Goal: Task Accomplishment & Management: Use online tool/utility

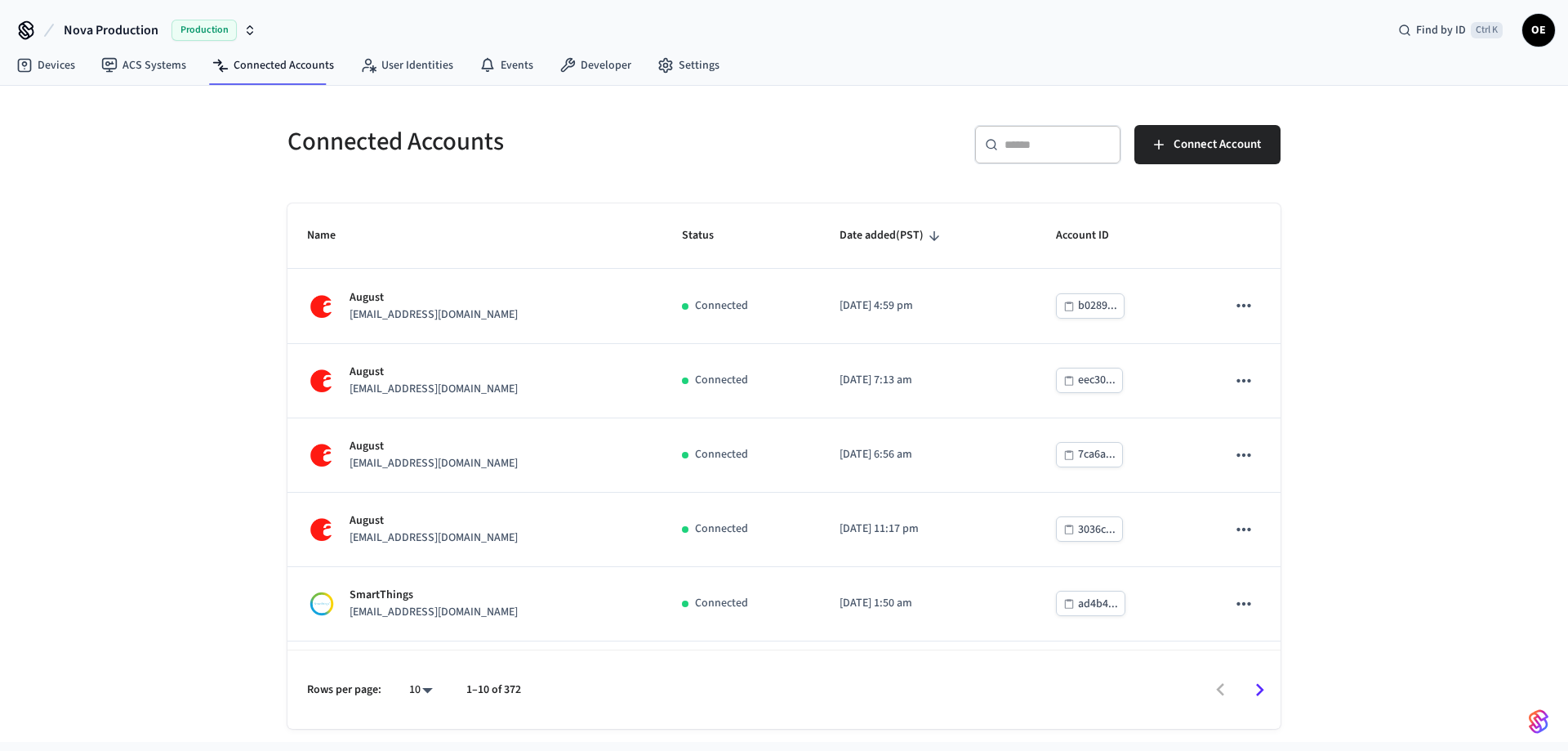
click at [1055, 153] on div "​ ​" at bounding box center [1048, 145] width 147 height 39
paste input "**********"
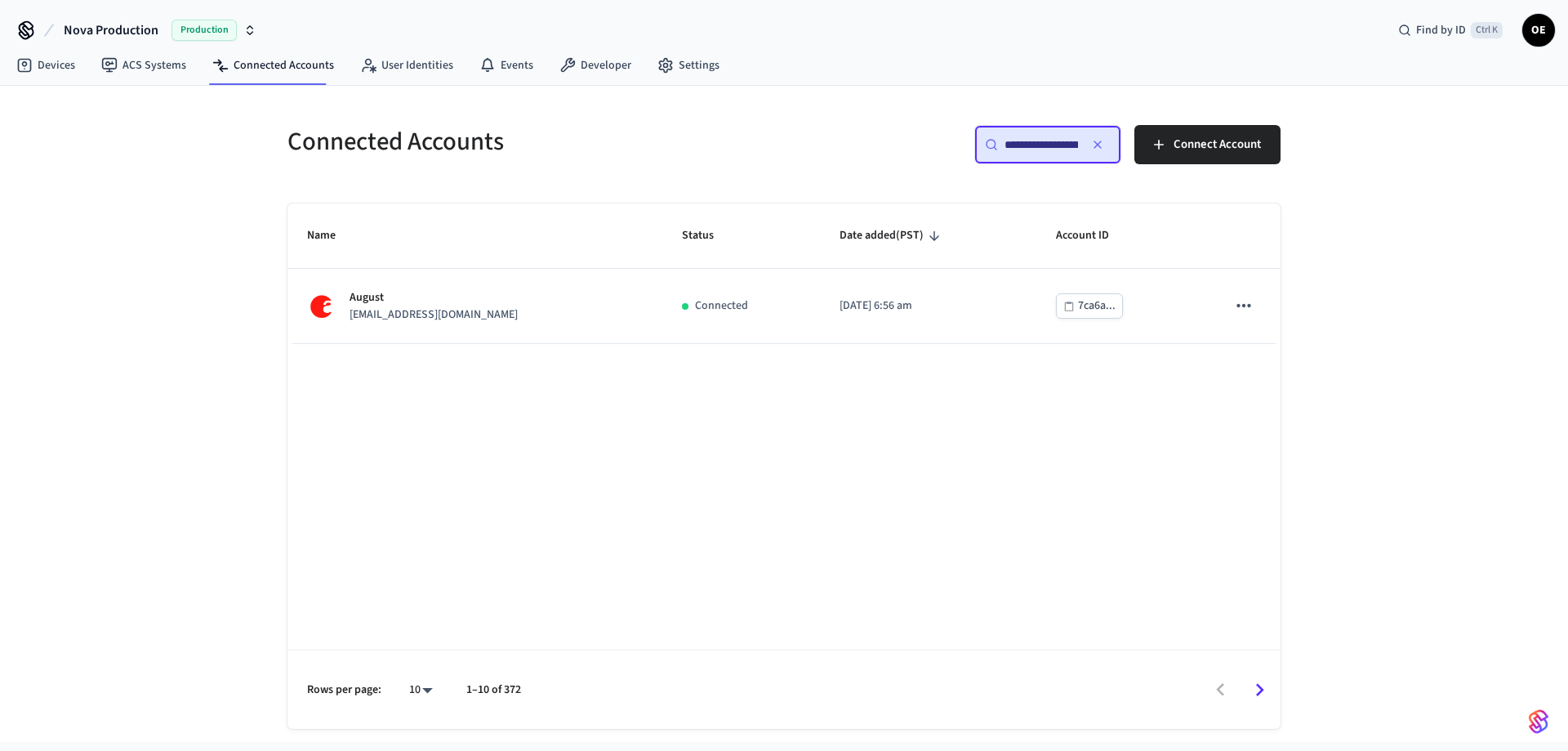
scroll to position [0, 71]
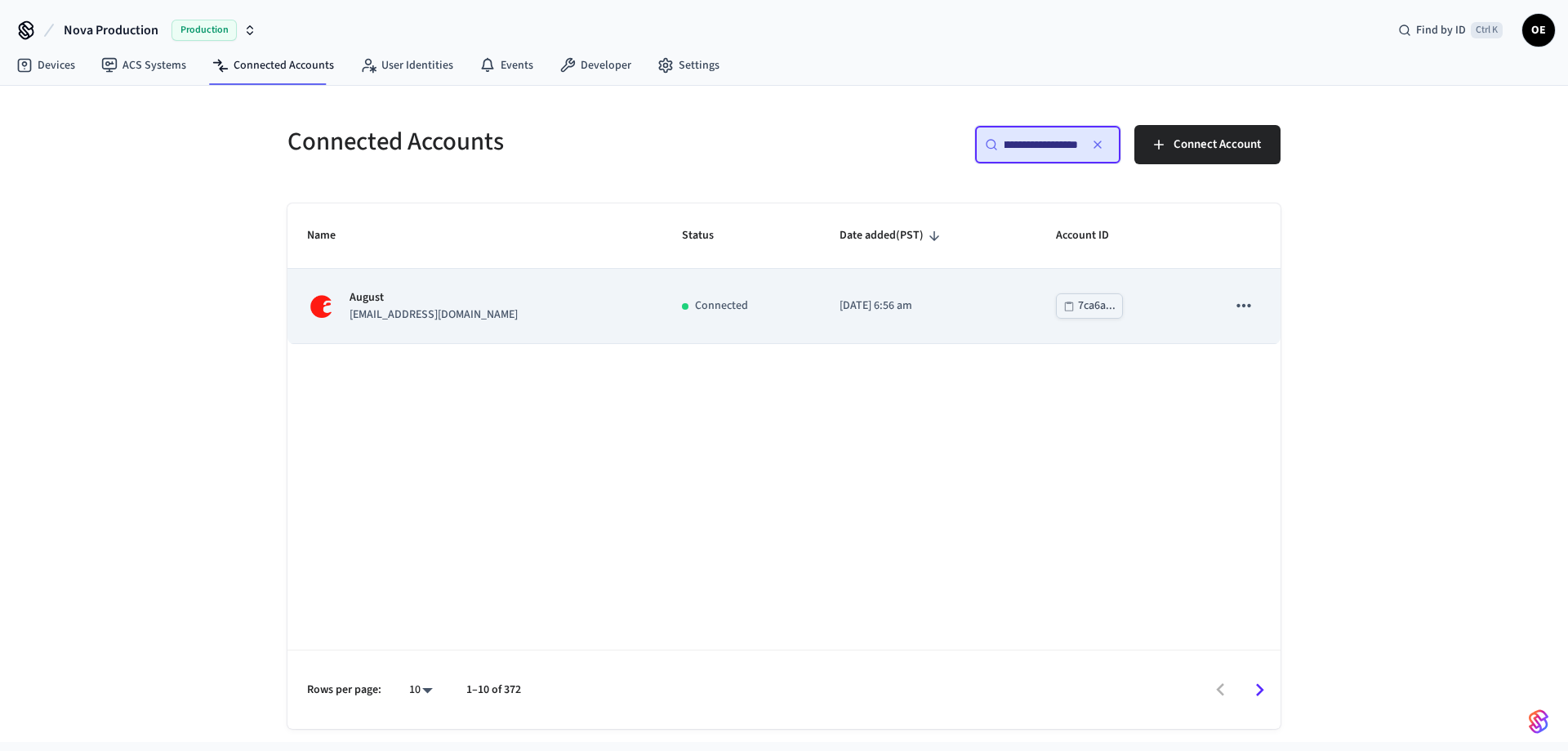
type input "**********"
click at [469, 317] on p "[EMAIL_ADDRESS][DOMAIN_NAME]" at bounding box center [433, 315] width 168 height 17
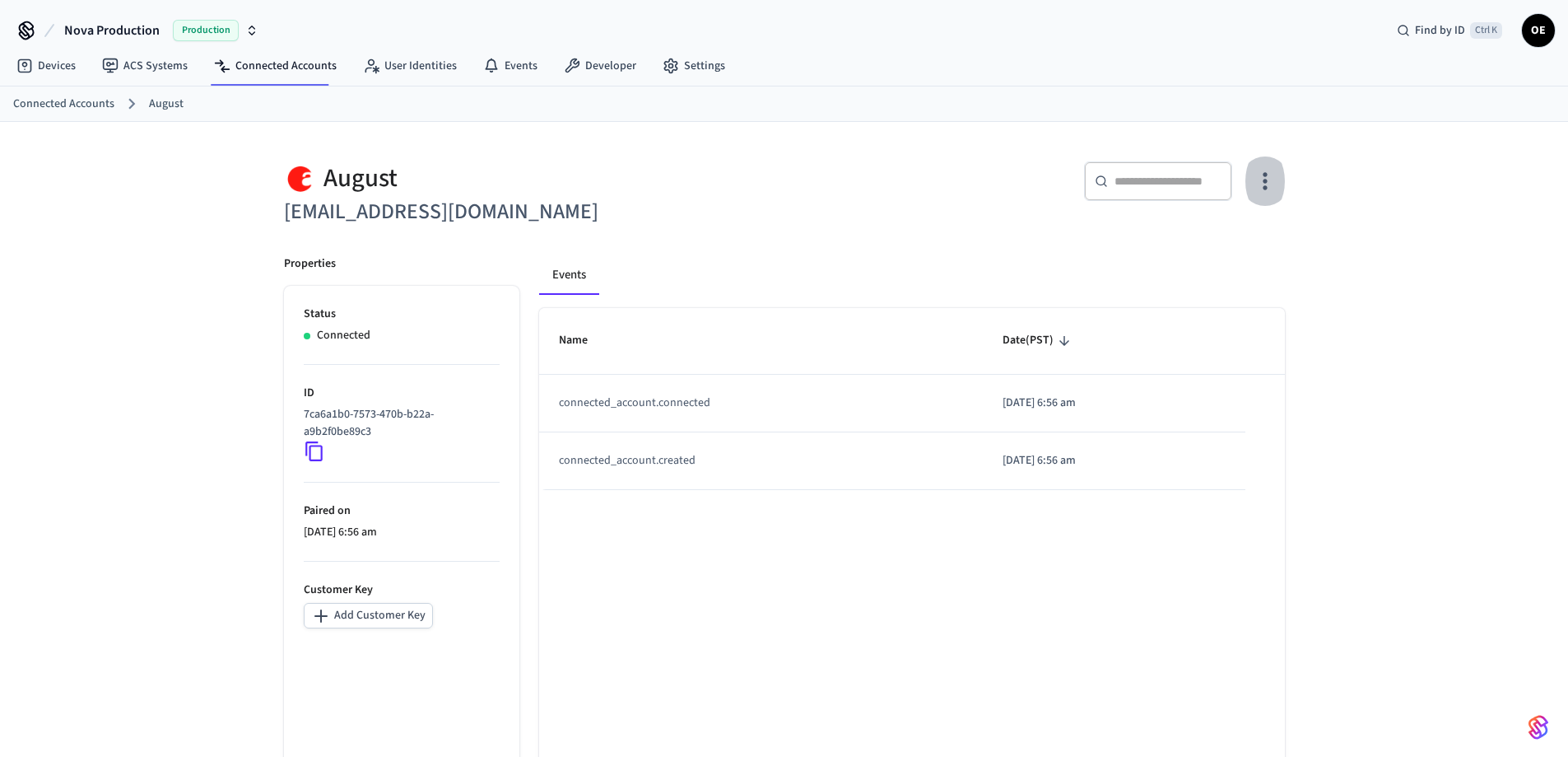
click at [1269, 184] on icon "button" at bounding box center [1265, 181] width 26 height 26
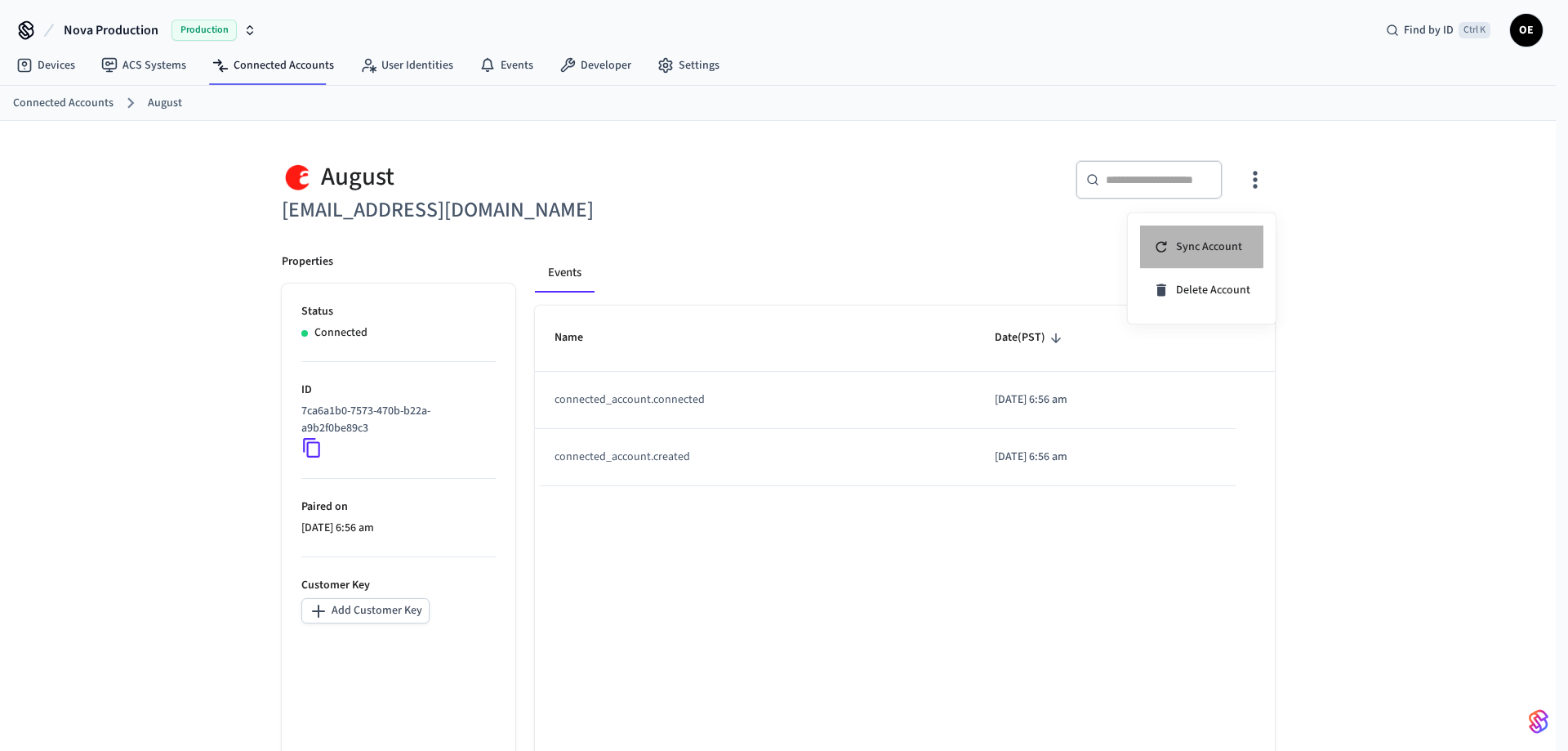
click at [1189, 245] on span "Sync Account" at bounding box center [1208, 246] width 66 height 16
click at [813, 211] on div at bounding box center [784, 375] width 1568 height 751
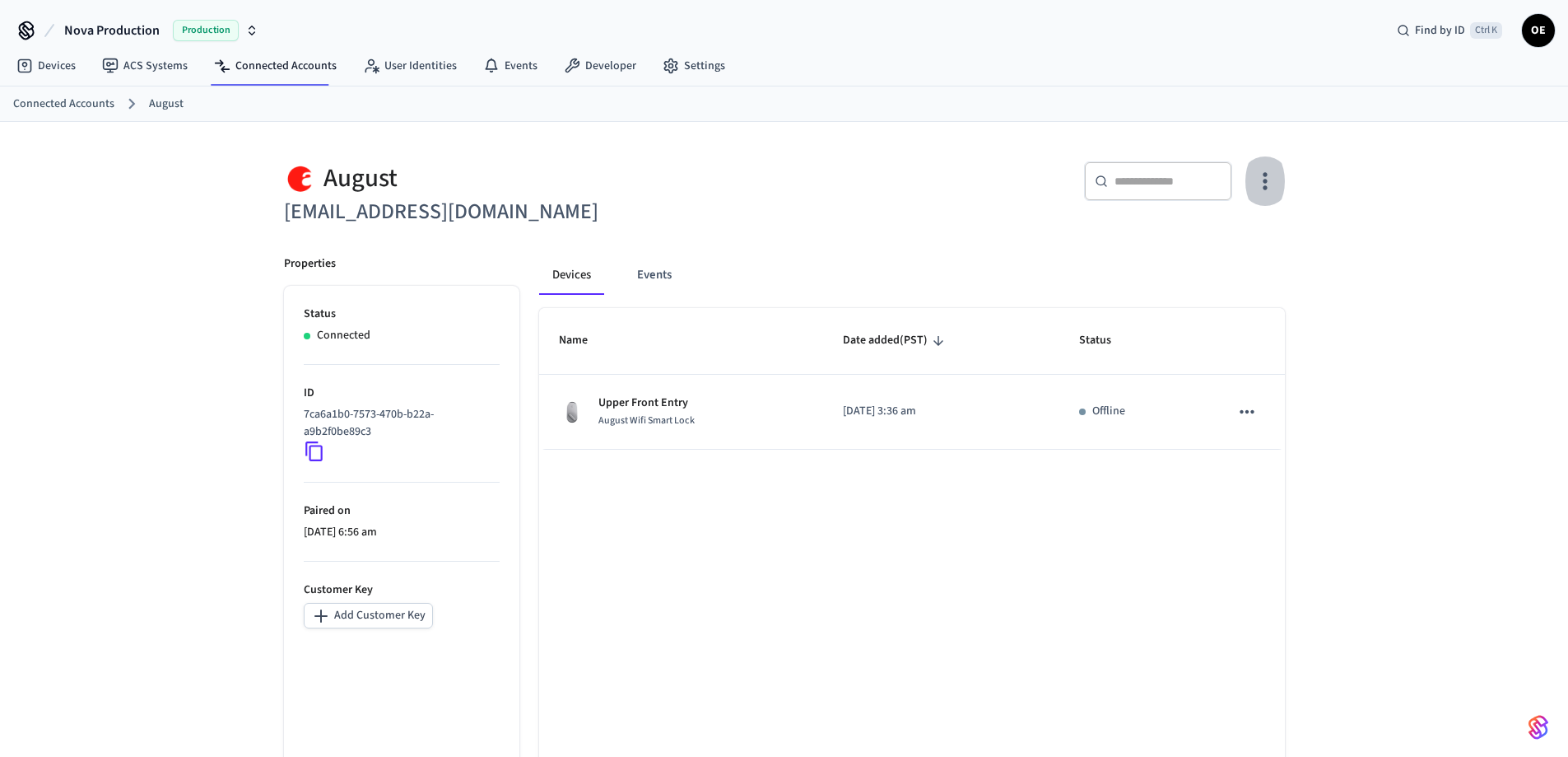
click at [1264, 188] on icon "button" at bounding box center [1264, 182] width 4 height 17
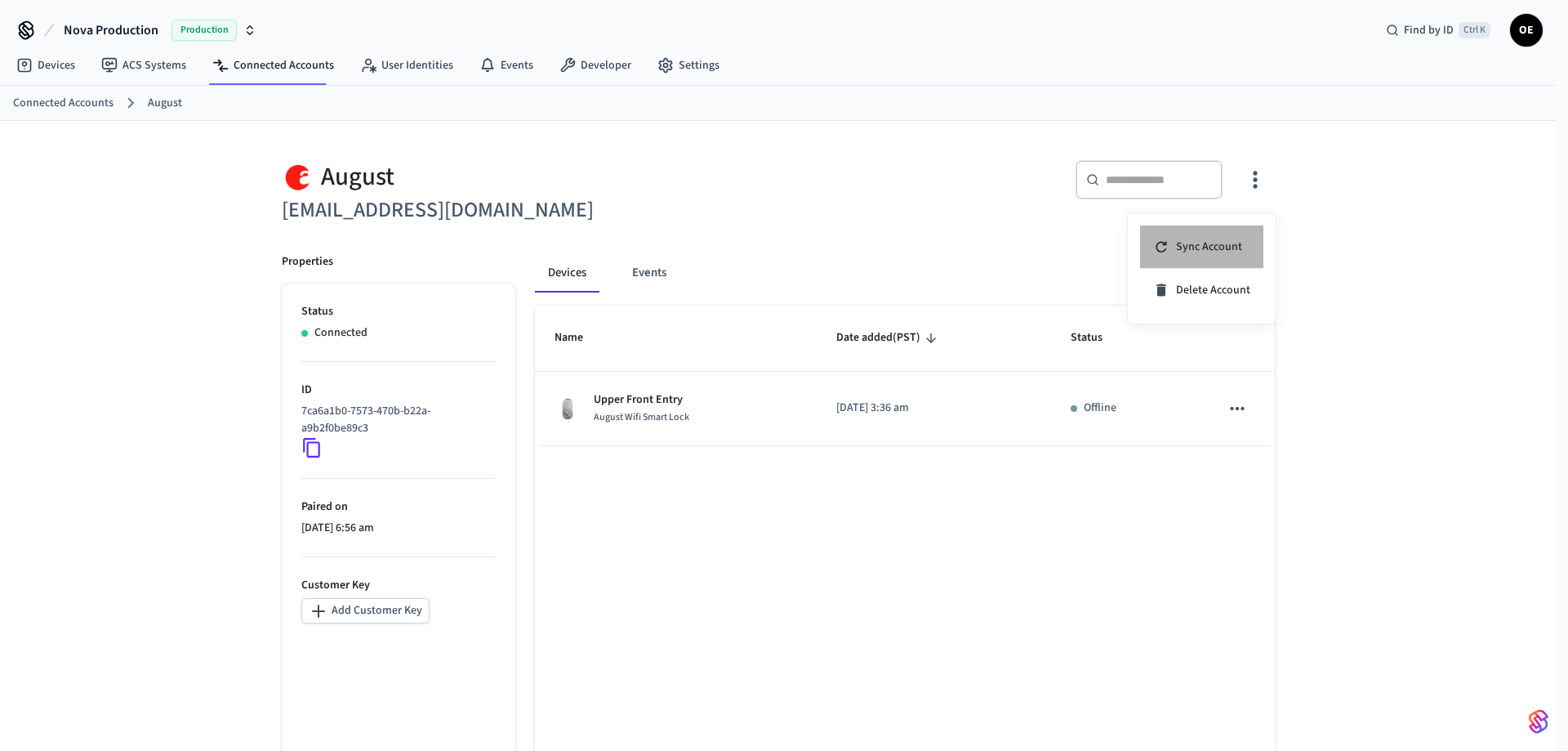
click at [1208, 245] on span "Sync Account" at bounding box center [1208, 246] width 66 height 16
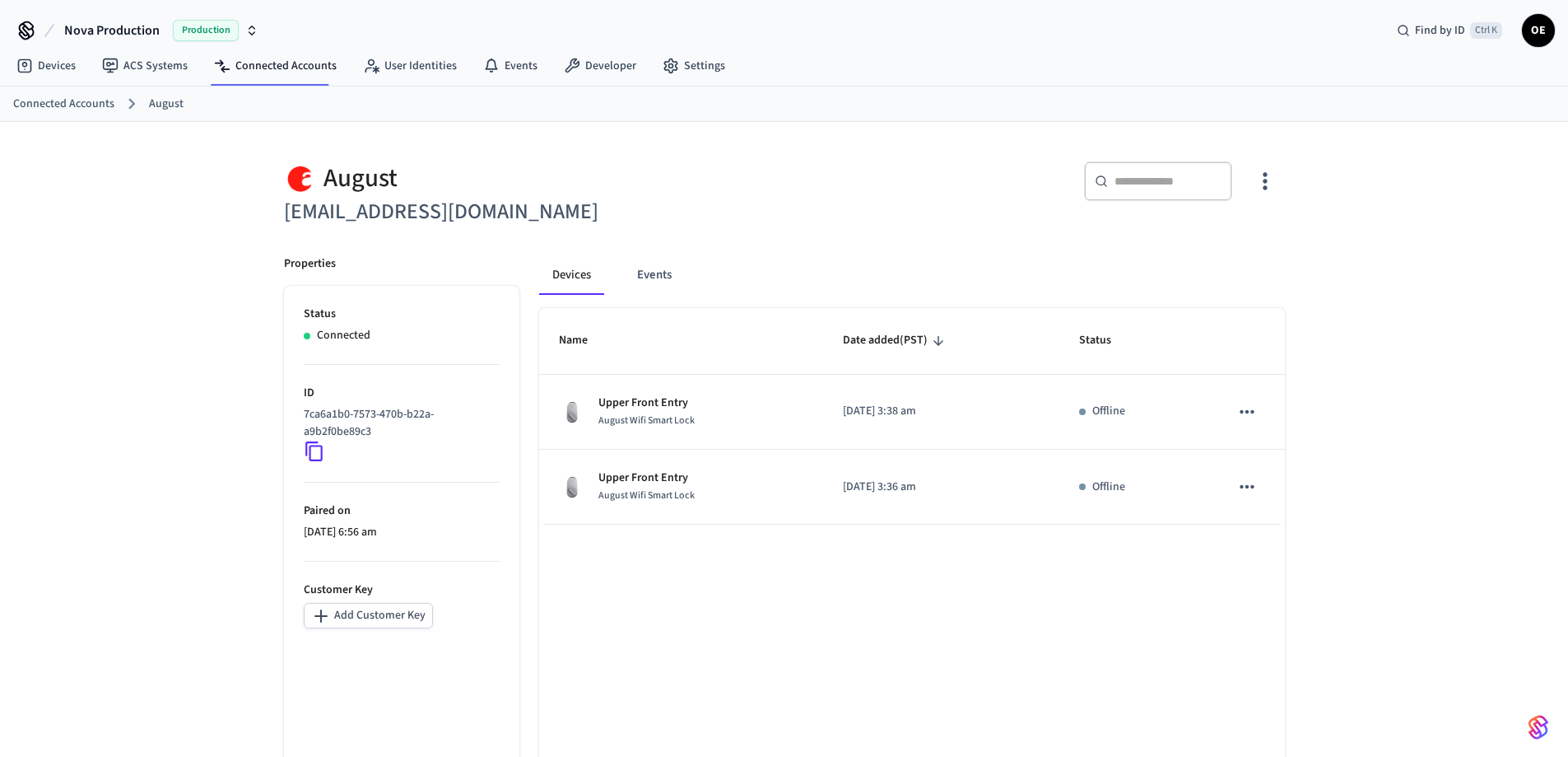
click at [1268, 177] on icon "button" at bounding box center [1265, 181] width 26 height 26
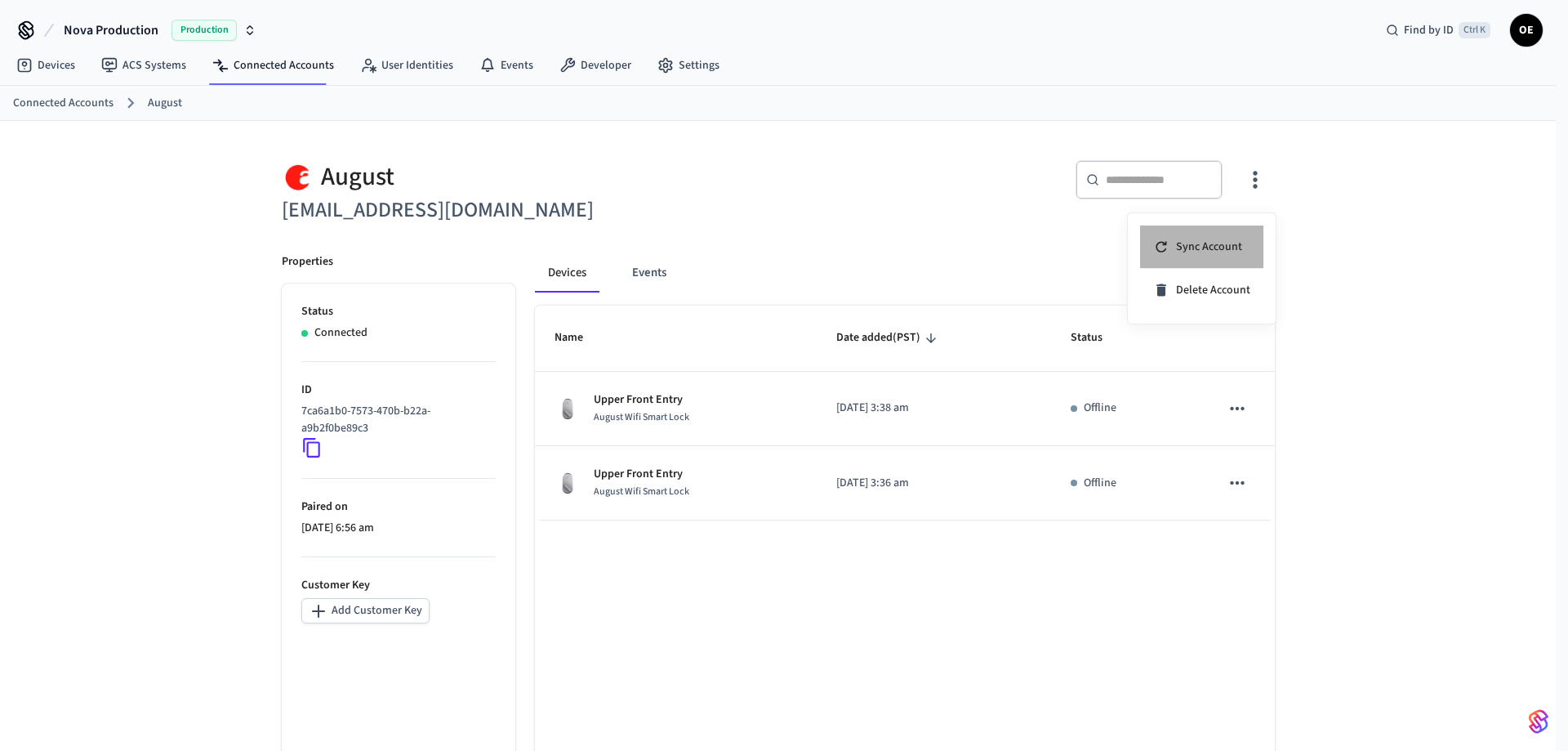
click at [1195, 250] on span "Sync Account" at bounding box center [1208, 246] width 66 height 16
